Goal: Information Seeking & Learning: Find specific fact

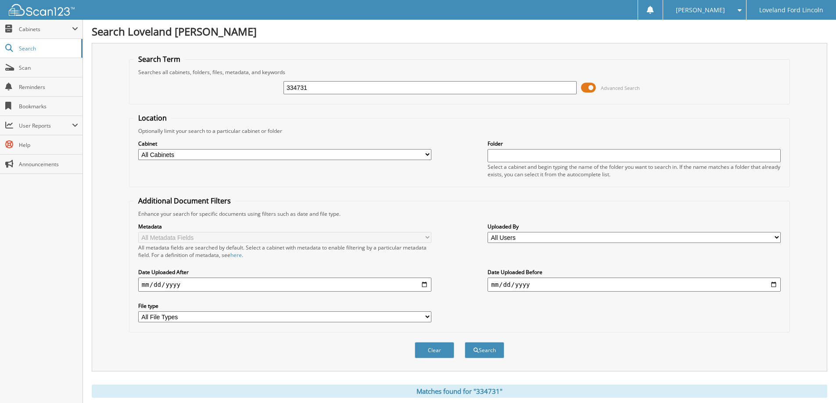
drag, startPoint x: 283, startPoint y: 83, endPoint x: 181, endPoint y: 78, distance: 101.9
click at [201, 80] on div "334731 Advanced Search" at bounding box center [459, 88] width 651 height 24
type input "333558A"
click at [465, 342] on button "Search" at bounding box center [484, 350] width 39 height 16
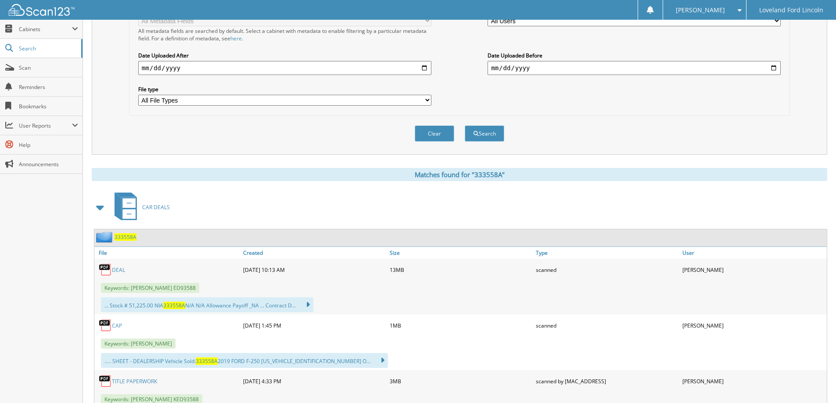
scroll to position [219, 0]
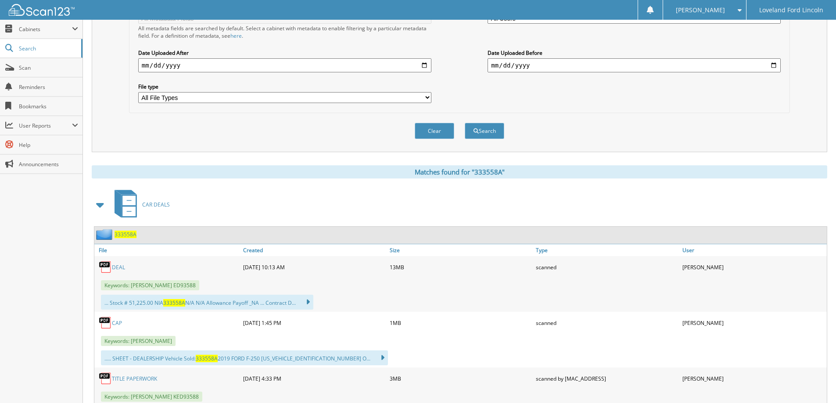
click at [122, 264] on link "DEAL" at bounding box center [118, 267] width 13 height 7
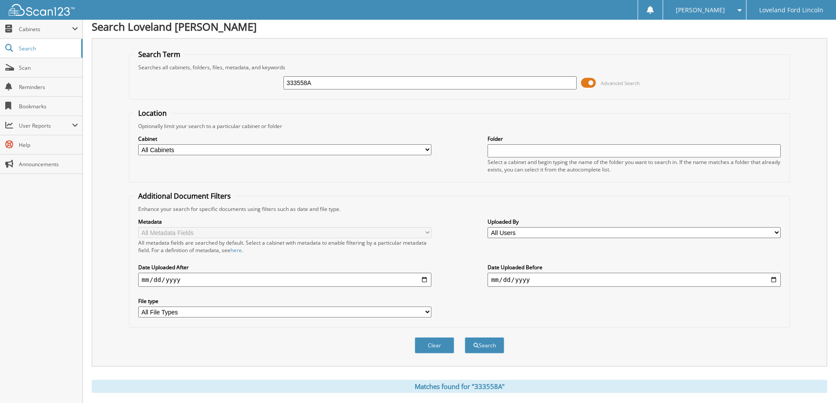
scroll to position [0, 0]
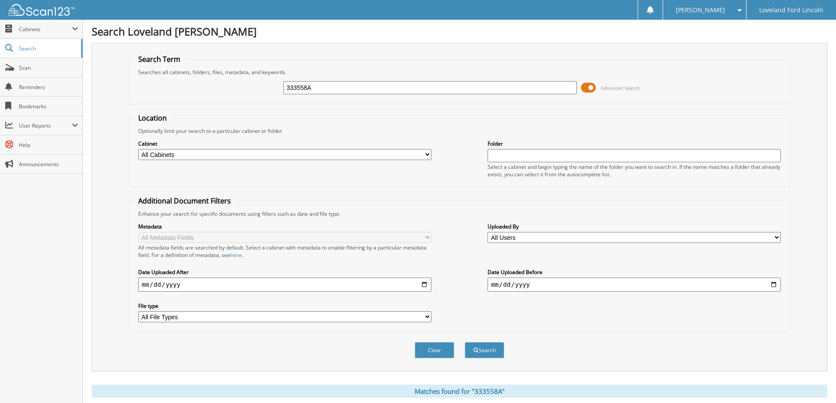
click at [329, 86] on input "333558A" at bounding box center [429, 87] width 293 height 13
paste input "2807"
type input "332807"
click at [465, 342] on button "Search" at bounding box center [484, 350] width 39 height 16
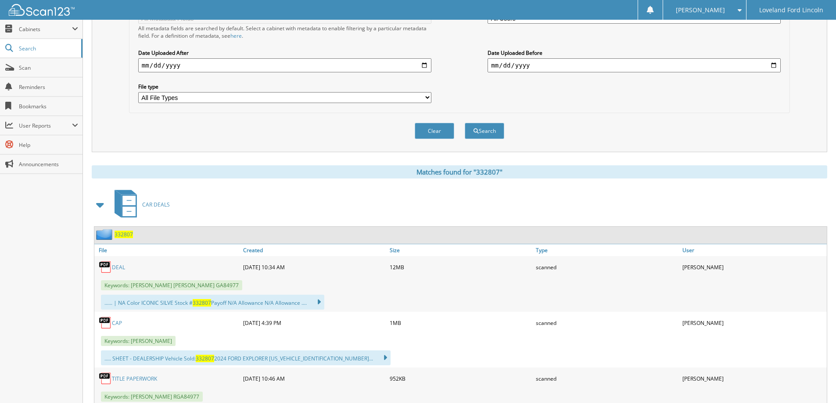
click at [110, 265] on img at bounding box center [105, 267] width 13 height 13
click at [115, 267] on link "DEAL" at bounding box center [118, 267] width 13 height 7
